Goal: Transaction & Acquisition: Obtain resource

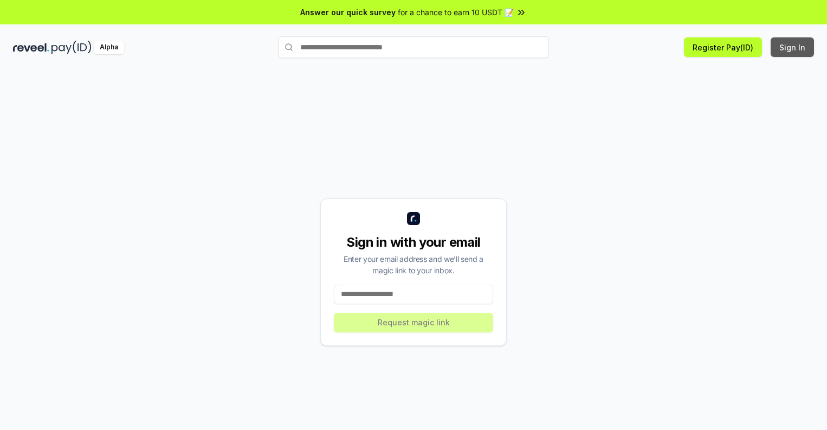
click at [793, 47] on button "Sign In" at bounding box center [792, 47] width 43 height 20
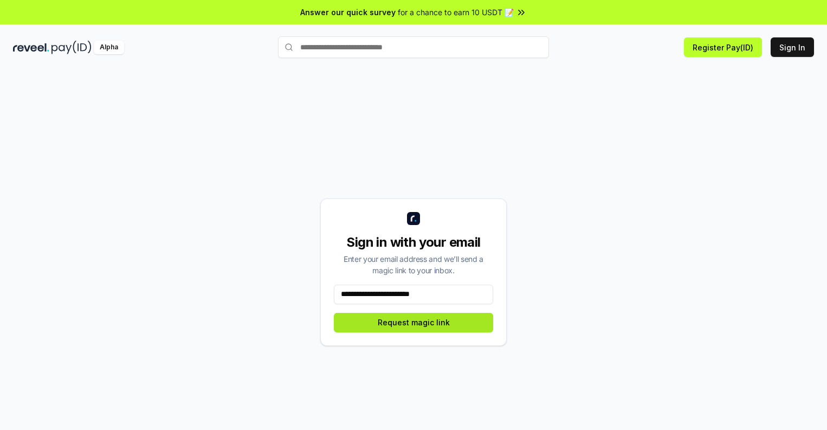
type input "**********"
click at [414, 322] on button "Request magic link" at bounding box center [413, 323] width 159 height 20
